Goal: Task Accomplishment & Management: Use online tool/utility

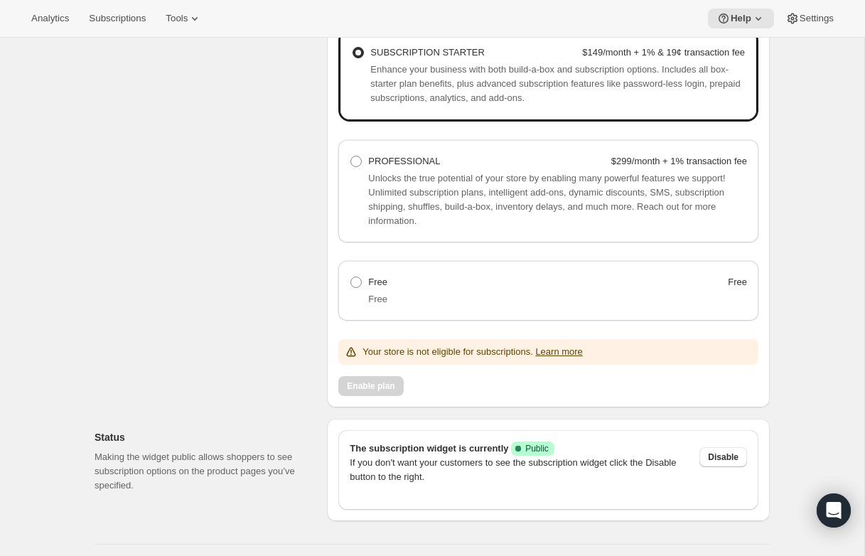
scroll to position [1400, 0]
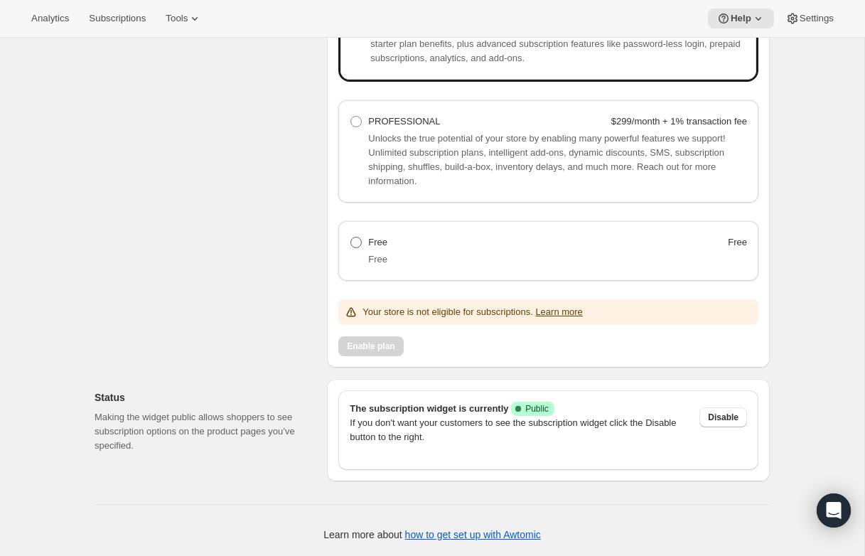
click at [409, 249] on label "Free Free" at bounding box center [548, 242] width 397 height 20
click at [351, 237] on plan "Free Free" at bounding box center [350, 237] width 1 height 1
radio plan "true"
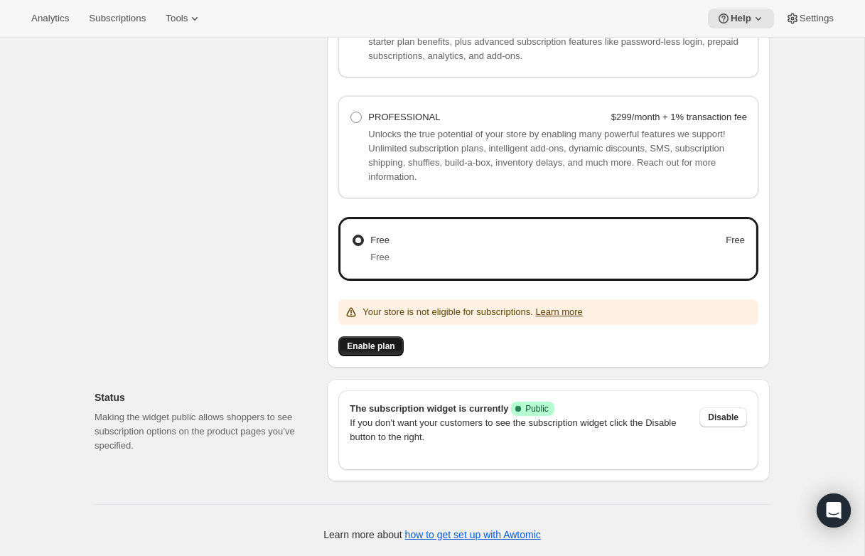
click at [380, 340] on button "Enable plan" at bounding box center [370, 346] width 65 height 20
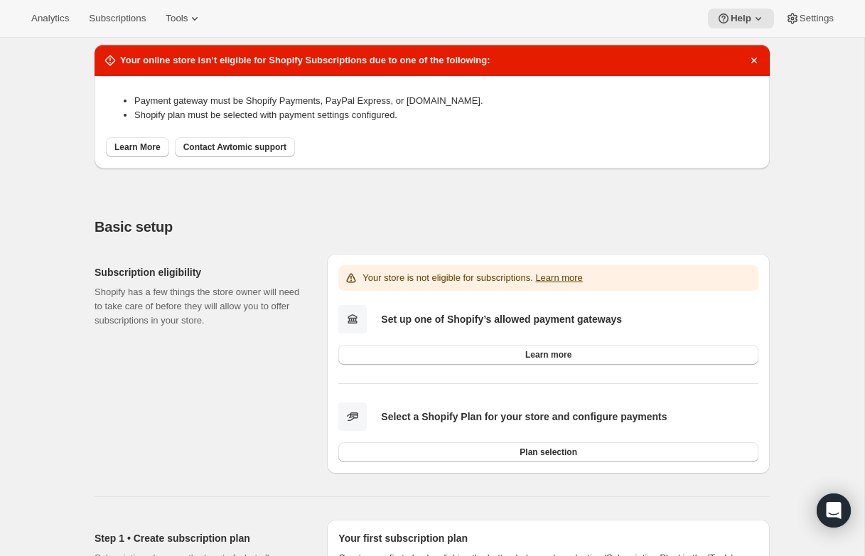
scroll to position [9, 0]
